Goal: Task Accomplishment & Management: Complete application form

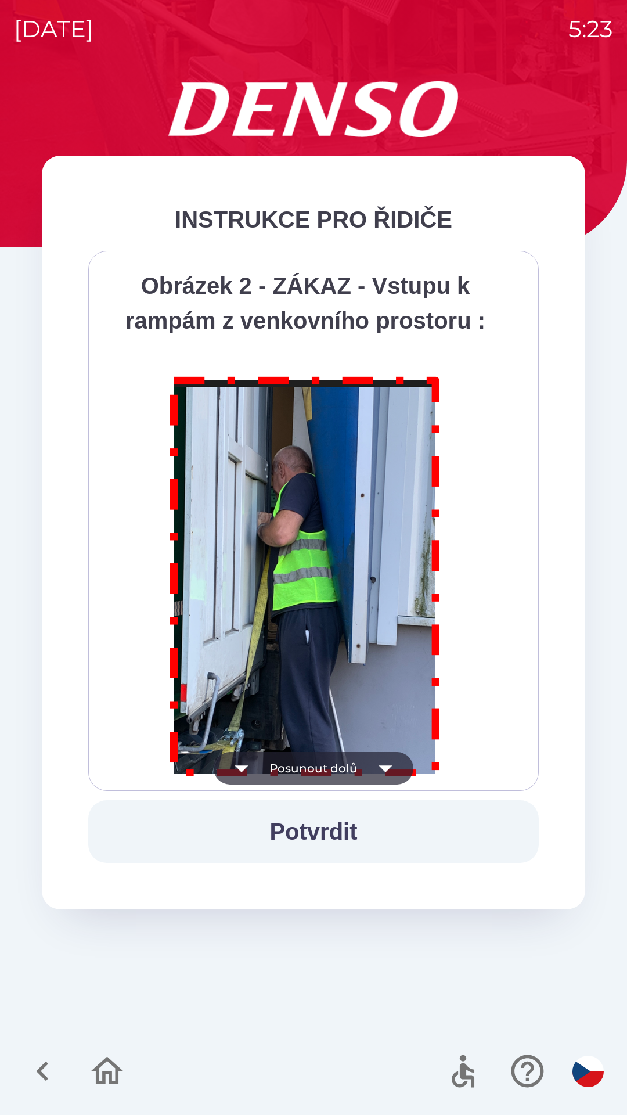
scroll to position [6527, 0]
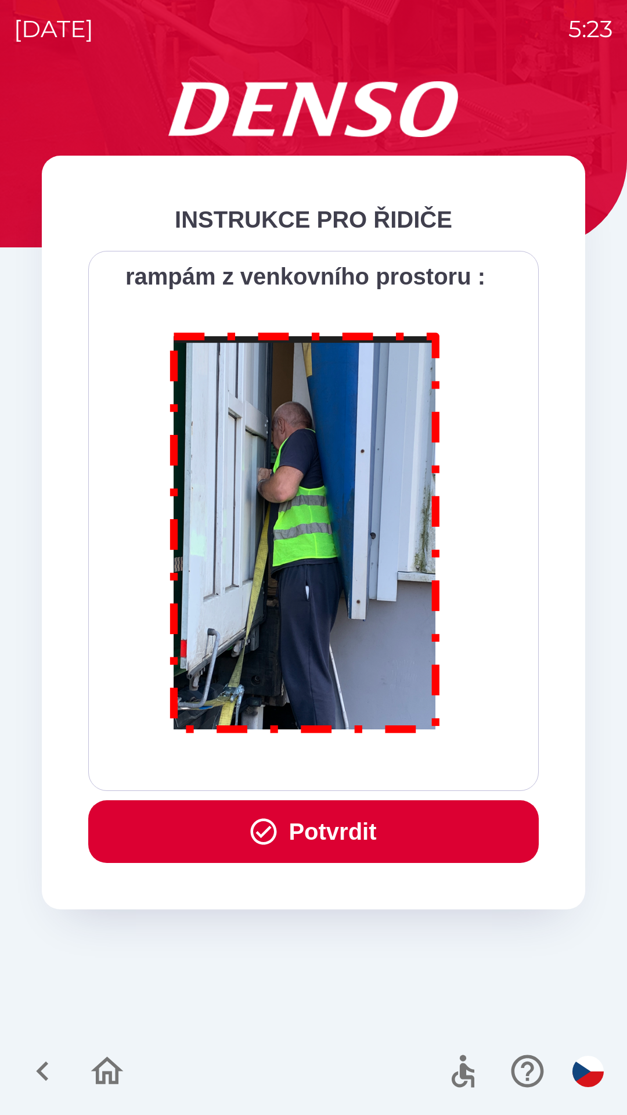
click at [310, 841] on button "Potvrdit" at bounding box center [313, 831] width 451 height 63
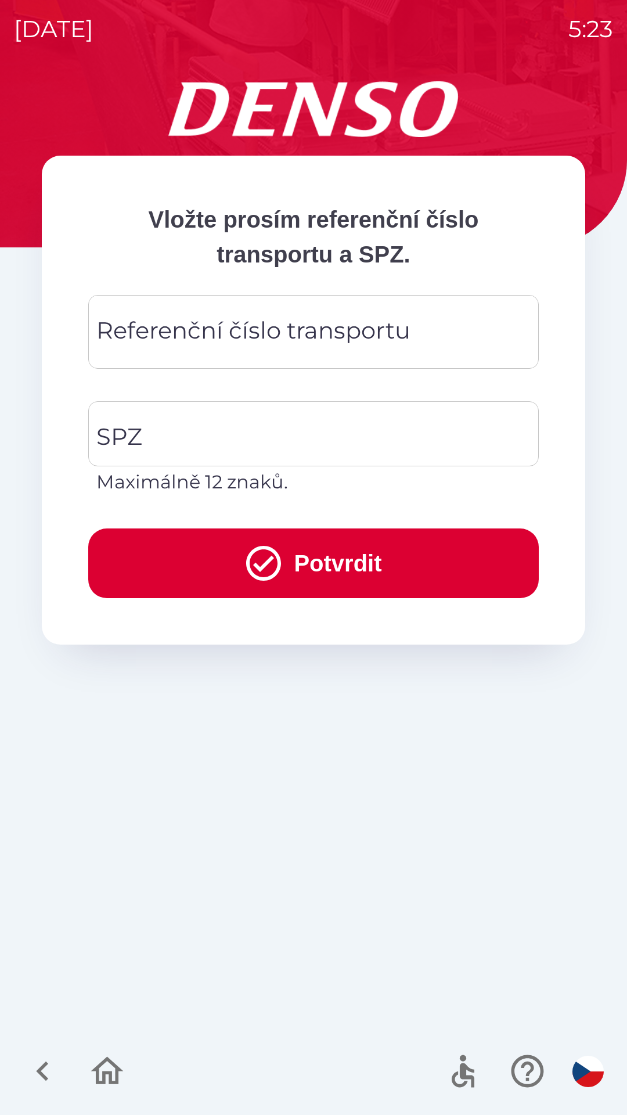
click at [160, 330] on div "Referenční číslo transportu Referenční číslo transportu" at bounding box center [313, 332] width 451 height 74
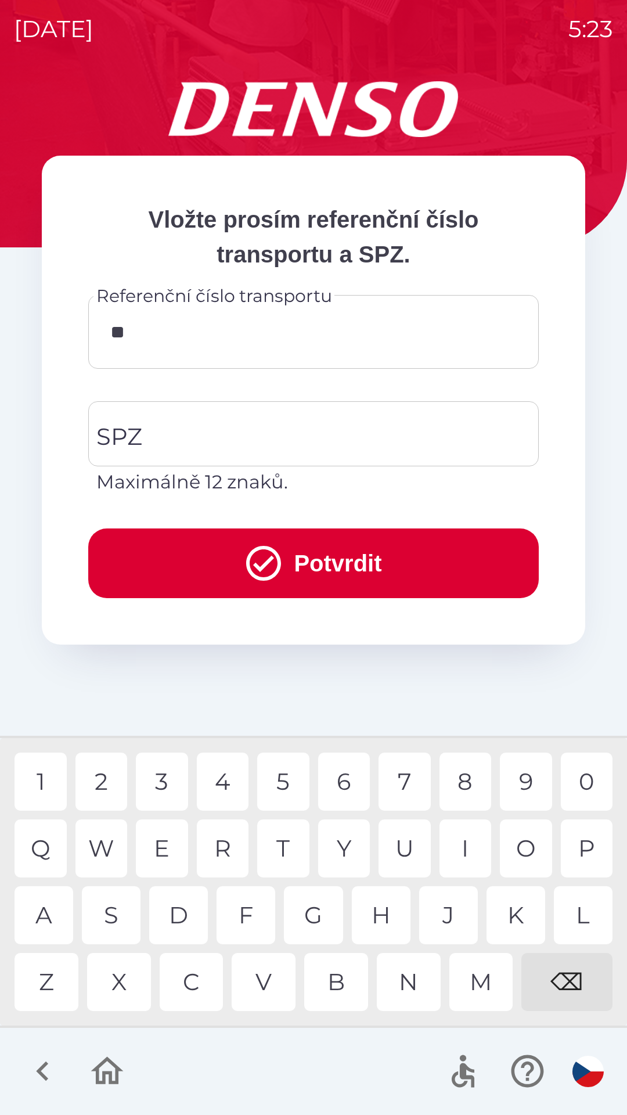
click at [573, 766] on div "0" at bounding box center [587, 782] width 52 height 58
type input "******"
click at [33, 773] on div "1" at bounding box center [41, 782] width 52 height 58
click at [142, 431] on input "SPZ" at bounding box center [305, 434] width 423 height 55
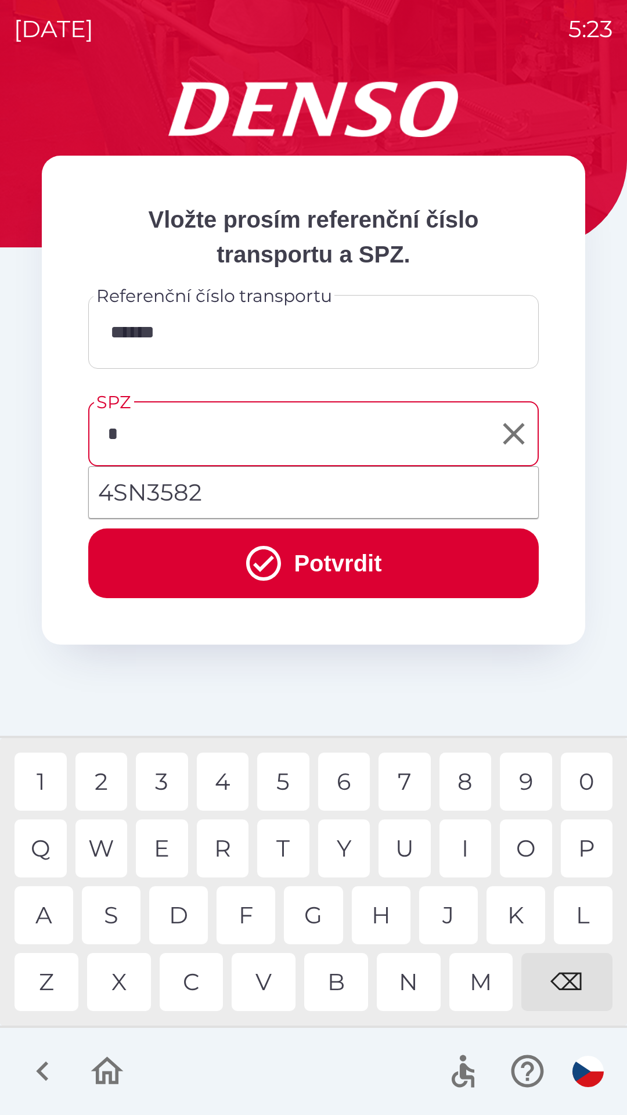
click at [218, 779] on div "4" at bounding box center [223, 782] width 52 height 58
click at [480, 979] on div "M" at bounding box center [482, 982] width 64 height 58
click at [292, 776] on div "5" at bounding box center [283, 782] width 52 height 58
click at [465, 777] on div "8" at bounding box center [466, 782] width 52 height 58
type input "*******"
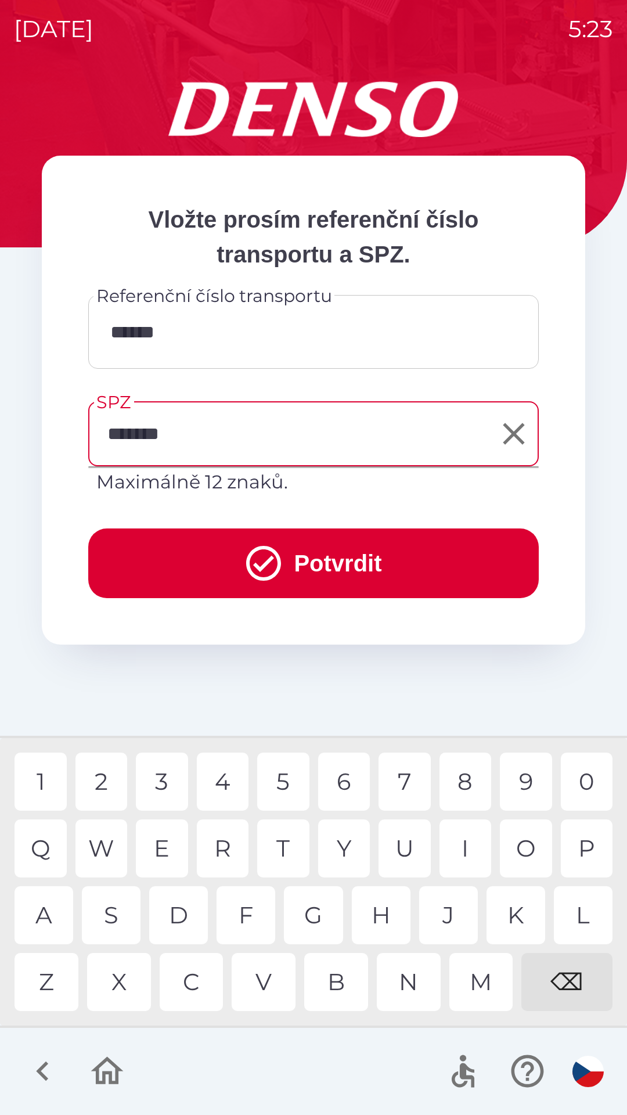
click at [115, 776] on div "2" at bounding box center [102, 782] width 52 height 58
click at [188, 566] on button "Potvrdit" at bounding box center [313, 564] width 451 height 70
